Goal: Transaction & Acquisition: Purchase product/service

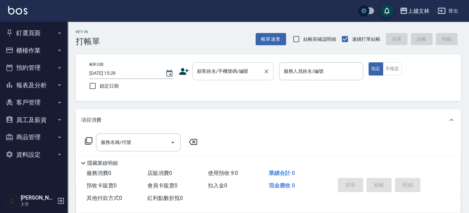
click at [240, 74] on input "顧客姓名/手機號碼/編號" at bounding box center [227, 72] width 65 height 12
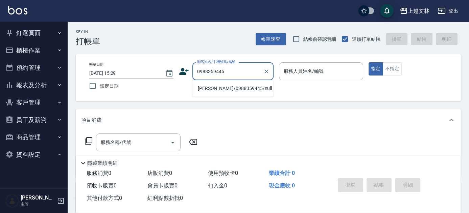
type input "[PERSON_NAME]/0988359445/null"
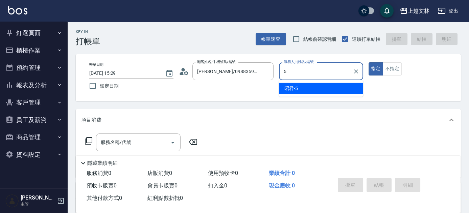
type input "5"
type button "true"
type input "昭君-5"
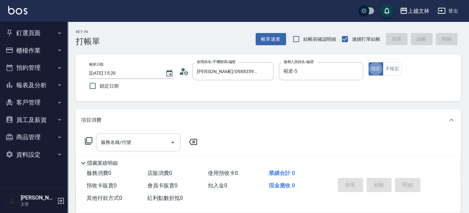
click at [145, 145] on input "服務名稱/代號" at bounding box center [133, 143] width 68 height 12
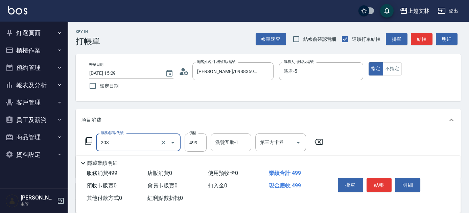
type input "B級洗+剪(203)"
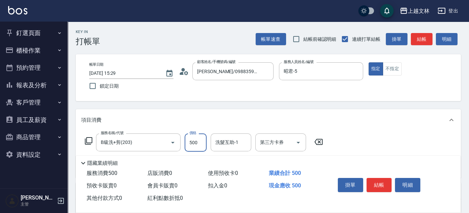
type input "500"
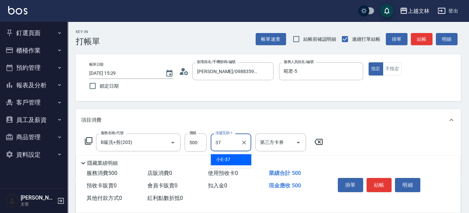
type input "小E-37"
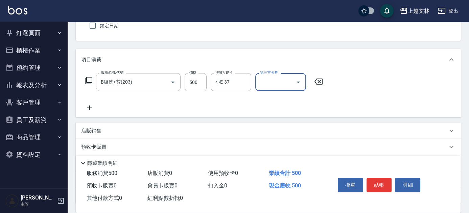
scroll to position [61, 0]
click at [90, 107] on icon at bounding box center [89, 107] width 5 height 5
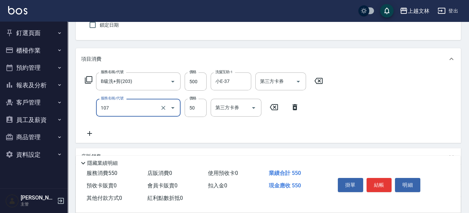
type input "精油(107)"
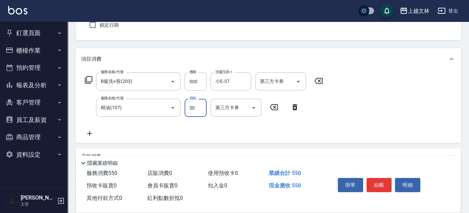
click at [232, 125] on div "服務名稱/代號 B級洗+剪(203) 服務名稱/代號 價格 500 價格 洗髮互助-1 小E-37 洗髮互助-1 第三方卡券 第三方卡券 服務名稱/代號 精油…" at bounding box center [204, 105] width 246 height 65
click at [236, 109] on div "洗髮互助-1 洗髮互助-1" at bounding box center [230, 108] width 41 height 18
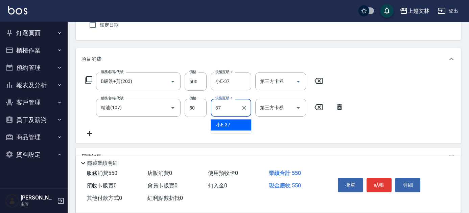
type input "小E-37"
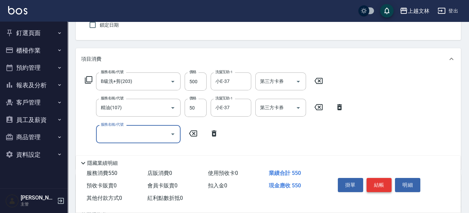
click at [376, 187] on button "結帳" at bounding box center [378, 185] width 25 height 14
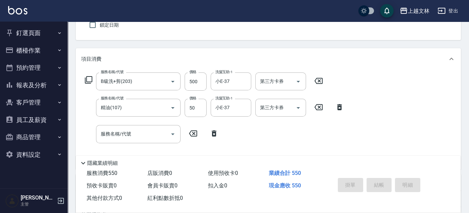
type input "[DATE] 16:05"
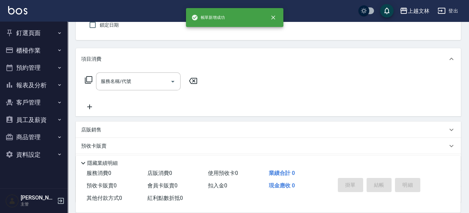
click at [29, 106] on button "客戶管理" at bounding box center [34, 103] width 62 height 18
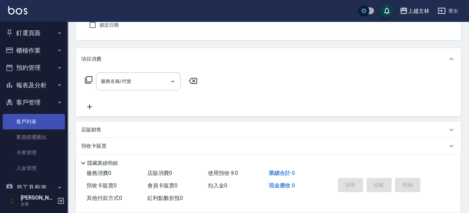
click at [28, 120] on link "客戶列表" at bounding box center [34, 122] width 62 height 16
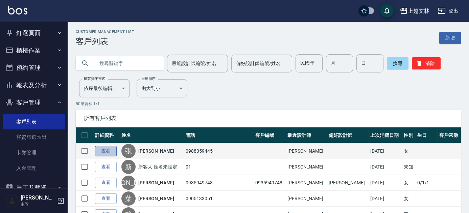
click at [104, 153] on link "查看" at bounding box center [106, 151] width 22 height 10
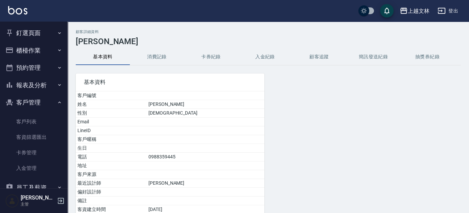
click at [167, 57] on button "消費記錄" at bounding box center [157, 57] width 54 height 16
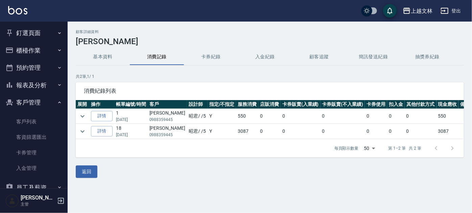
click at [28, 51] on button "櫃檯作業" at bounding box center [34, 51] width 62 height 18
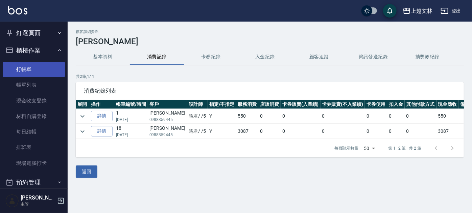
click at [32, 74] on link "打帳單" at bounding box center [34, 70] width 62 height 16
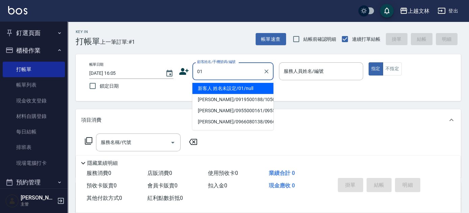
type input "新客人 姓名未設定/01/null"
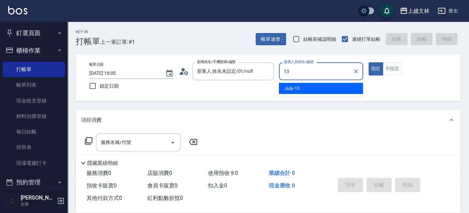
type input "July-13"
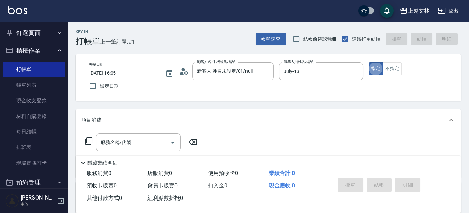
type button "true"
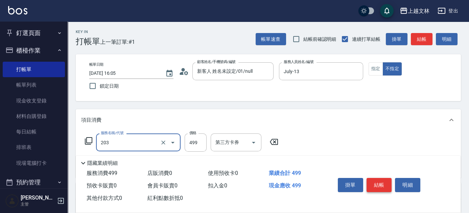
type input "B級洗+剪(203)"
click at [372, 182] on button "結帳" at bounding box center [378, 185] width 25 height 14
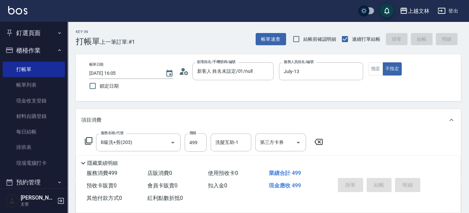
type input "[DATE] 16:14"
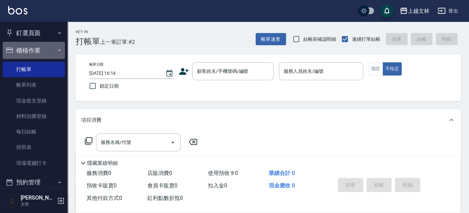
click at [47, 53] on button "櫃檯作業" at bounding box center [34, 51] width 62 height 18
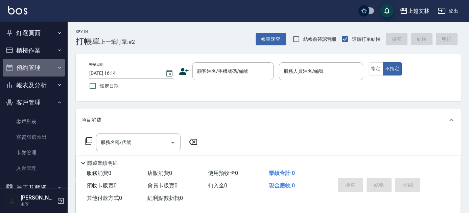
click at [49, 76] on button "預約管理" at bounding box center [34, 68] width 62 height 18
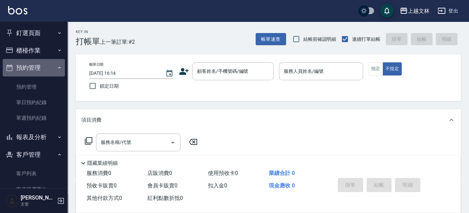
click at [51, 74] on button "預約管理" at bounding box center [34, 68] width 62 height 18
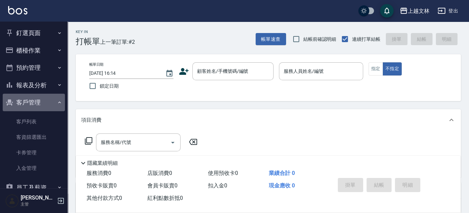
click at [53, 99] on button "客戶管理" at bounding box center [34, 103] width 62 height 18
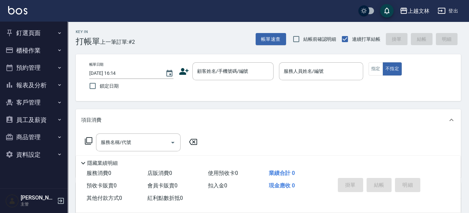
click at [51, 70] on button "預約管理" at bounding box center [34, 68] width 62 height 18
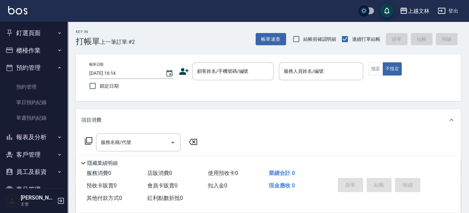
click at [51, 71] on button "預約管理" at bounding box center [34, 68] width 62 height 18
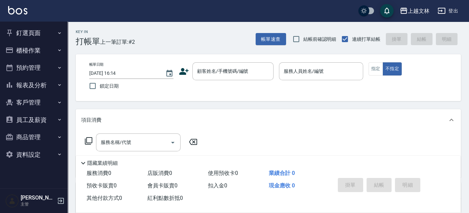
click at [54, 91] on button "報表及分析" at bounding box center [34, 86] width 62 height 18
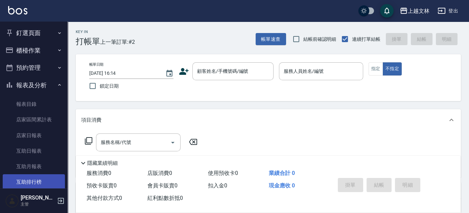
click at [43, 181] on link "互助排行榜" at bounding box center [34, 183] width 62 height 16
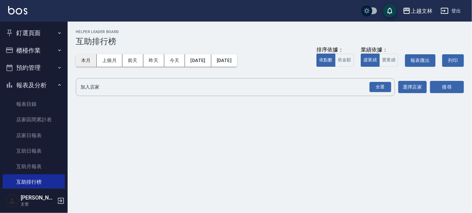
click at [90, 58] on button "本月" at bounding box center [86, 60] width 21 height 12
click at [87, 60] on button "本月" at bounding box center [86, 60] width 21 height 12
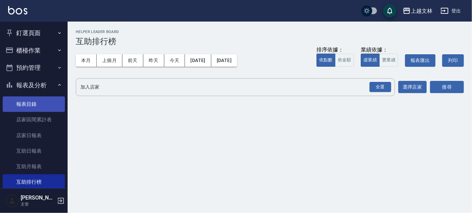
click at [31, 106] on link "報表目錄" at bounding box center [34, 105] width 62 height 16
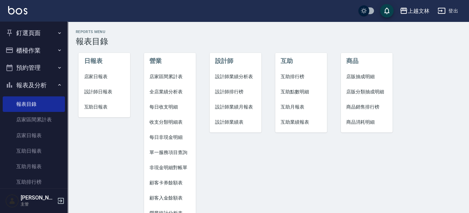
click at [92, 79] on span "店家日報表" at bounding box center [104, 76] width 41 height 7
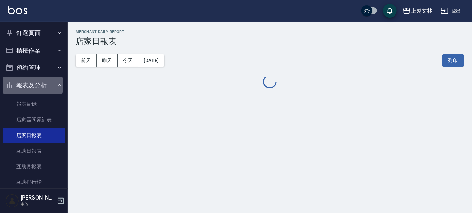
click at [28, 85] on button "報表及分析" at bounding box center [34, 86] width 62 height 18
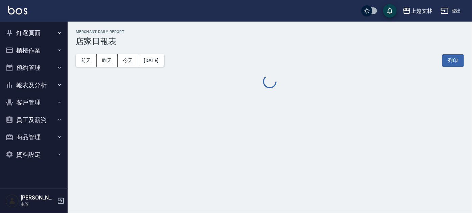
click at [28, 52] on button "櫃檯作業" at bounding box center [34, 51] width 62 height 18
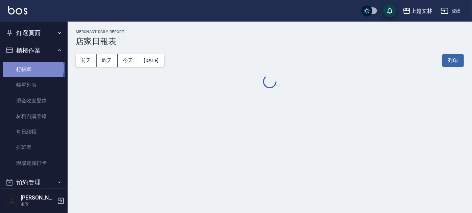
click at [32, 69] on link "打帳單" at bounding box center [34, 70] width 62 height 16
